Goal: Task Accomplishment & Management: Complete application form

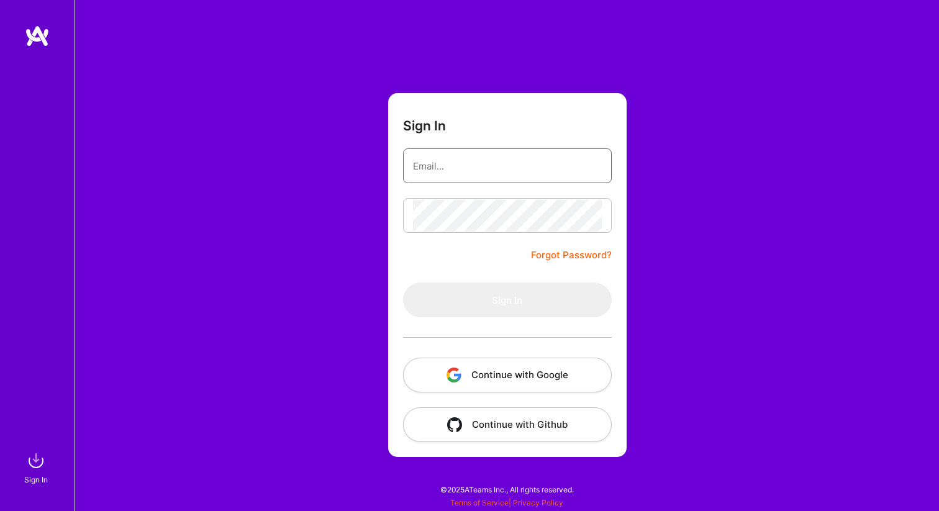
type input "[EMAIL_ADDRESS][DOMAIN_NAME]"
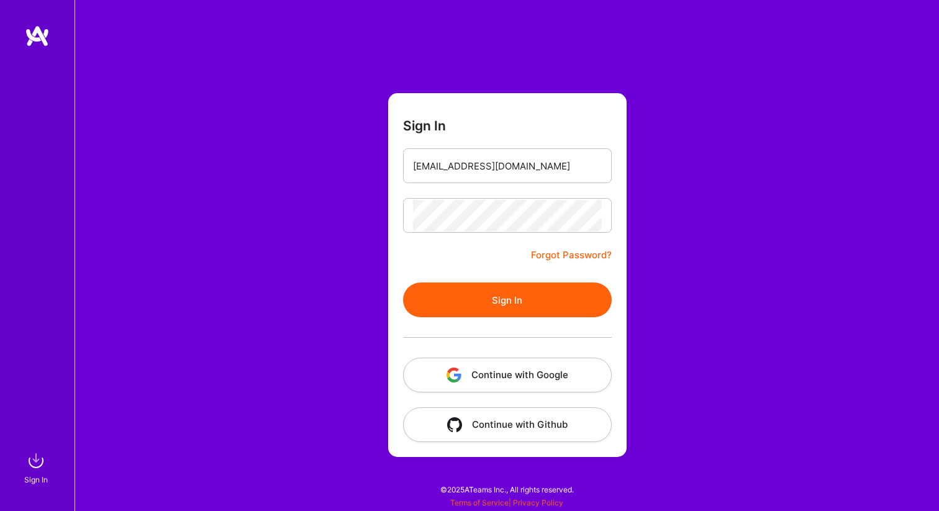
click at [462, 295] on button "Sign In" at bounding box center [507, 300] width 209 height 35
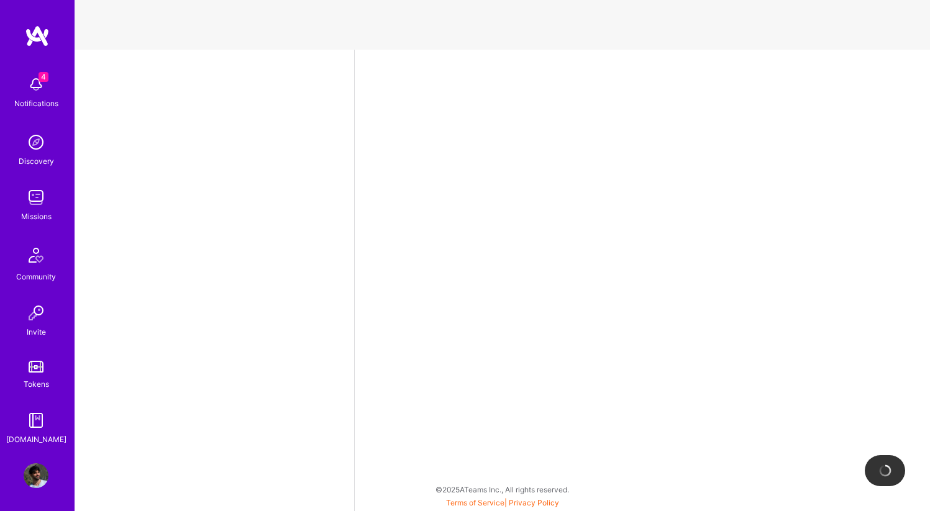
select select "IL"
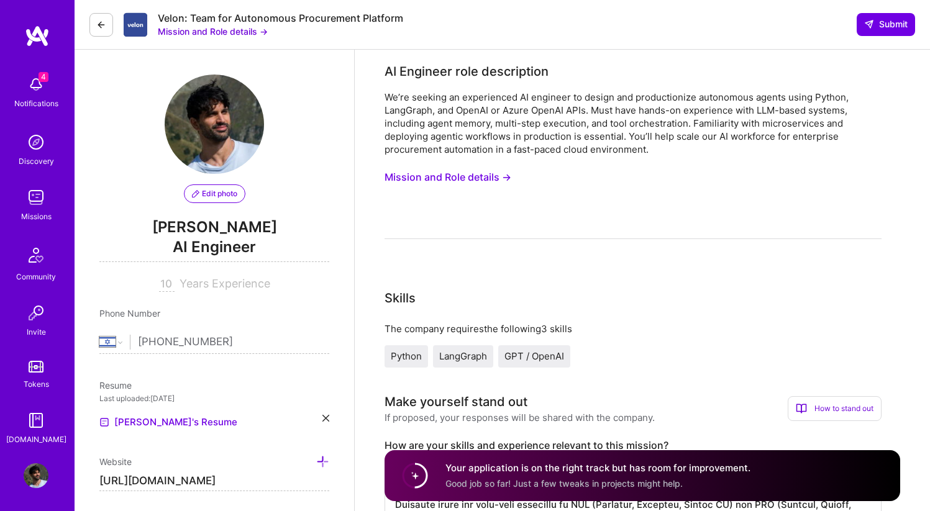
click at [494, 177] on button "Mission and Role details →" at bounding box center [448, 177] width 127 height 23
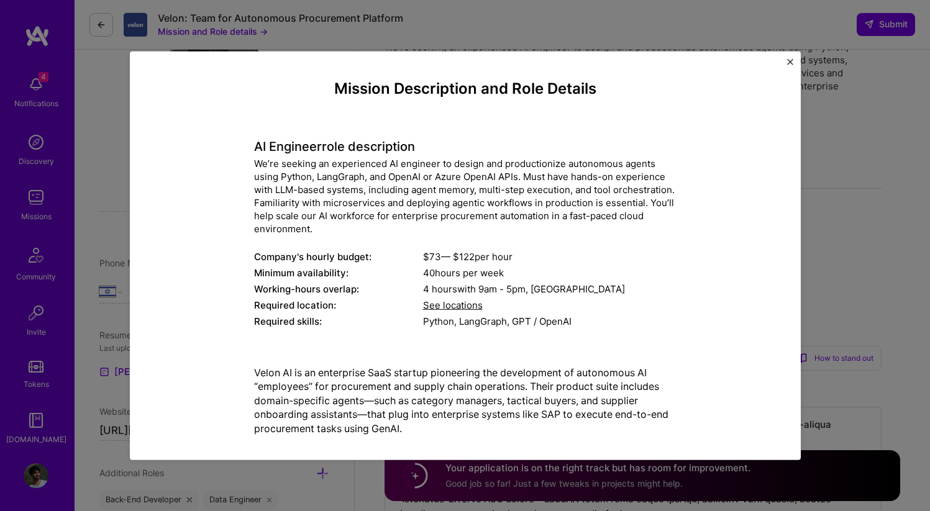
scroll to position [17, 0]
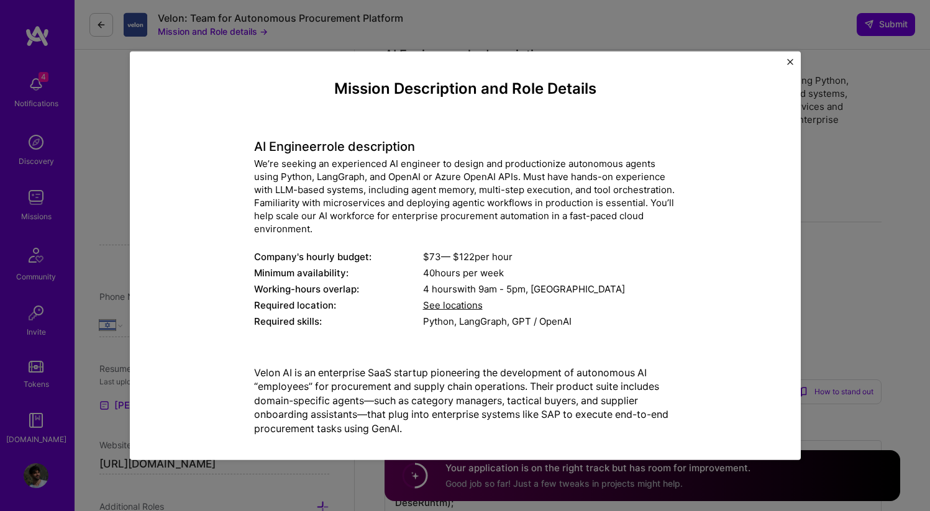
click at [791, 58] on img "Close" at bounding box center [790, 61] width 6 height 6
